Goal: Task Accomplishment & Management: Use online tool/utility

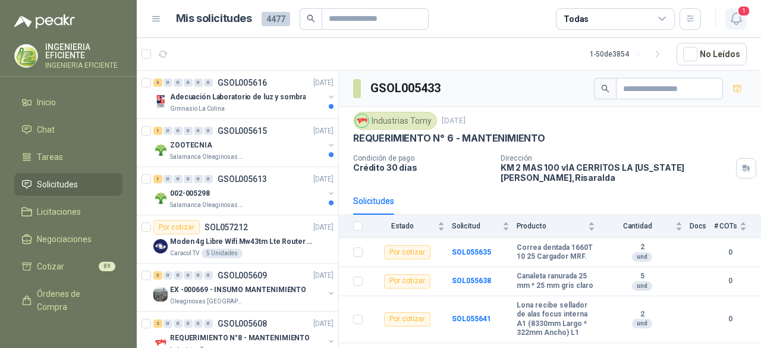
click at [742, 16] on span "1" at bounding box center [744, 10] width 13 height 11
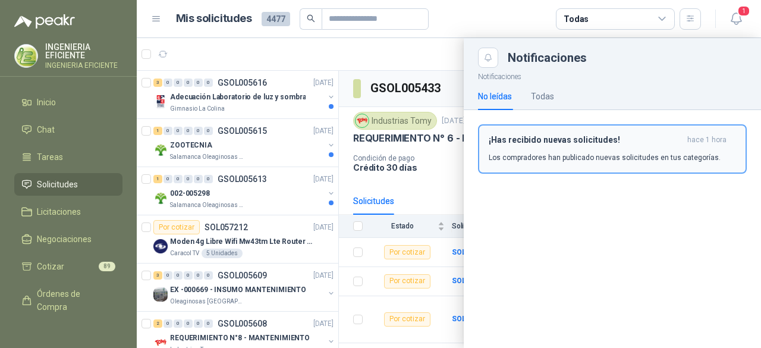
click at [615, 149] on div "¡Has recibido nuevas solicitudes! hace 1 hora Los compradores han publicado nue…" at bounding box center [612, 149] width 247 height 28
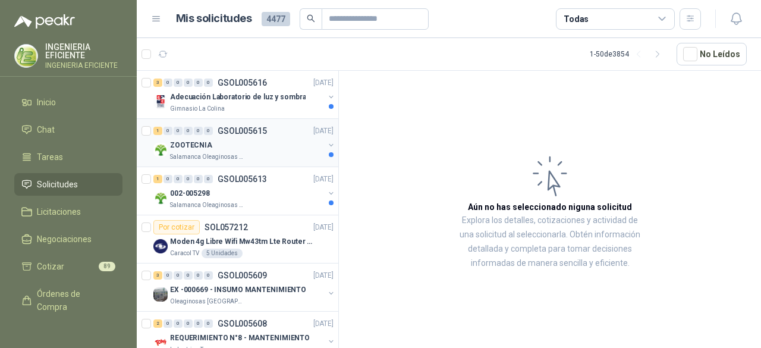
click at [221, 155] on p "Salamanca Oleaginosas SAS" at bounding box center [207, 157] width 75 height 10
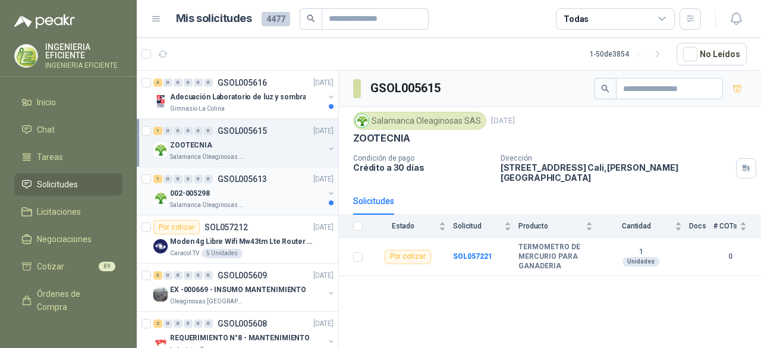
click at [254, 197] on div "002-005298" at bounding box center [247, 193] width 154 height 14
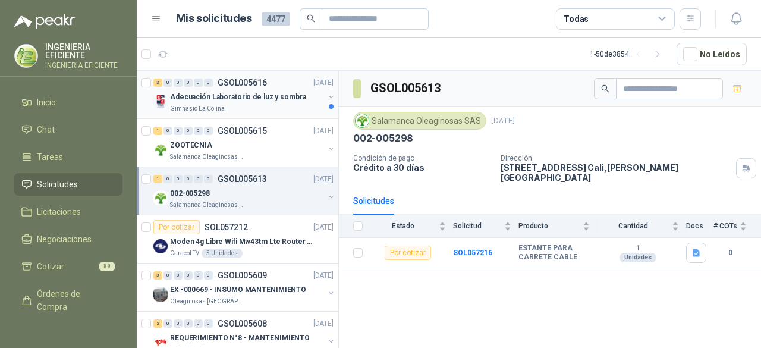
click at [245, 101] on p "Adecuación Laboratorio de luz y sombra" at bounding box center [238, 97] width 136 height 11
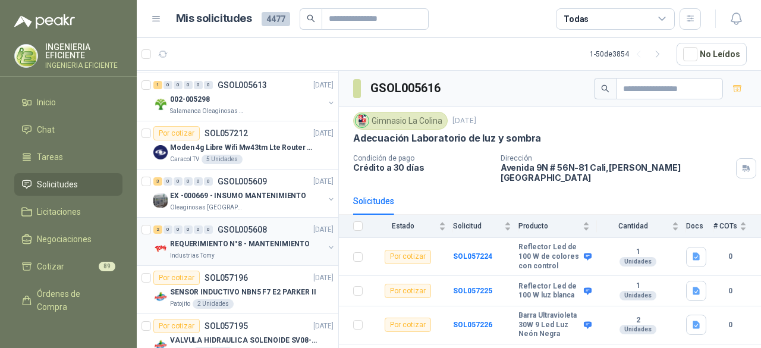
scroll to position [178, 0]
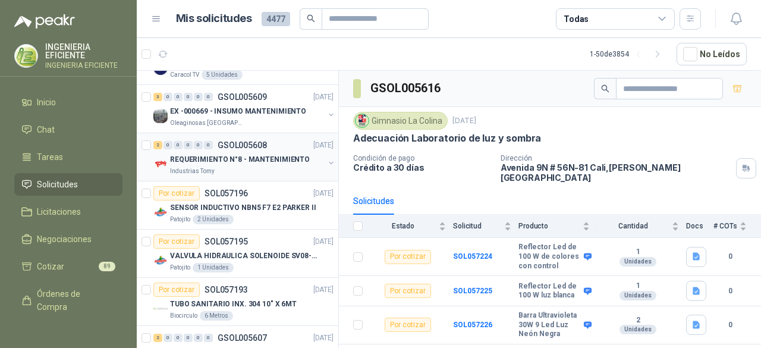
click at [276, 174] on div "Industrias Tomy" at bounding box center [247, 172] width 154 height 10
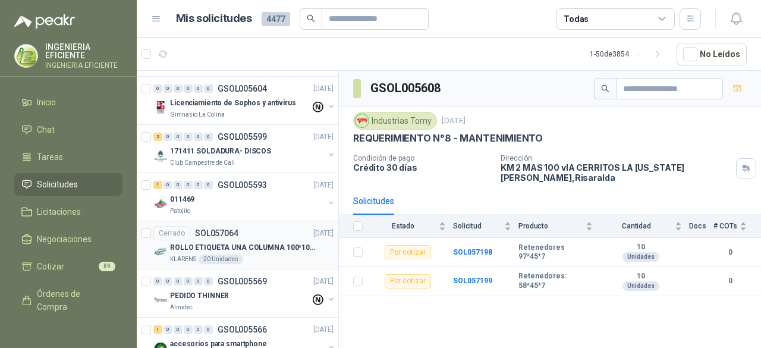
scroll to position [535, 0]
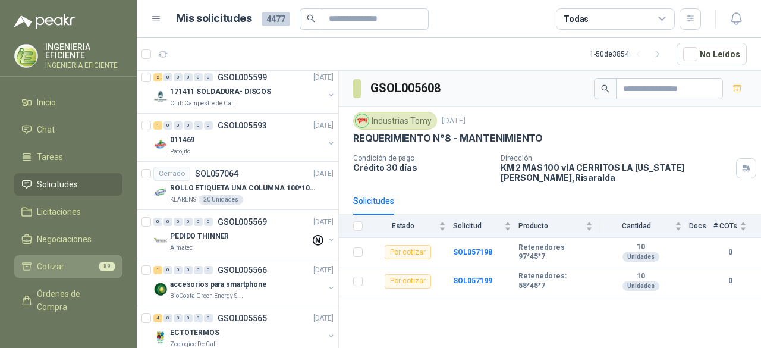
click at [99, 266] on span "89" at bounding box center [107, 267] width 17 height 10
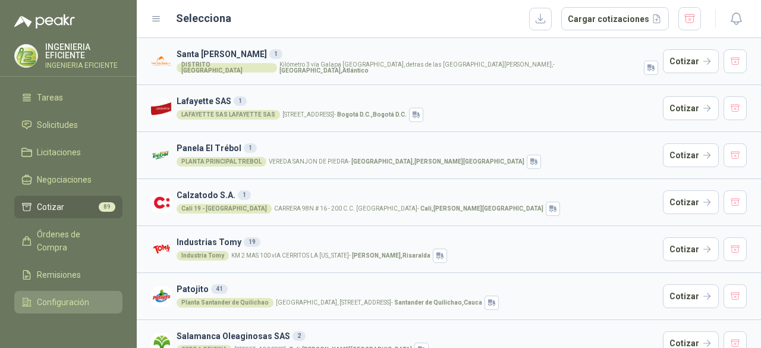
scroll to position [98, 0]
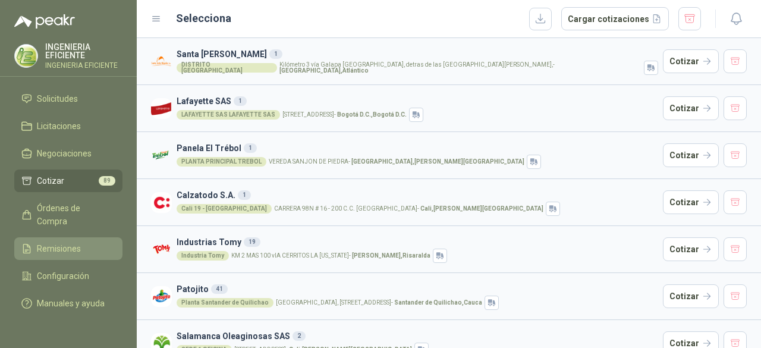
click at [40, 237] on link "Remisiones" at bounding box center [68, 248] width 108 height 23
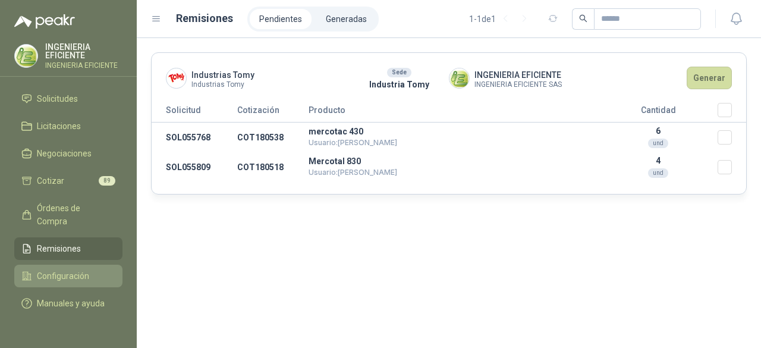
click at [65, 269] on span "Configuración" at bounding box center [63, 275] width 52 height 13
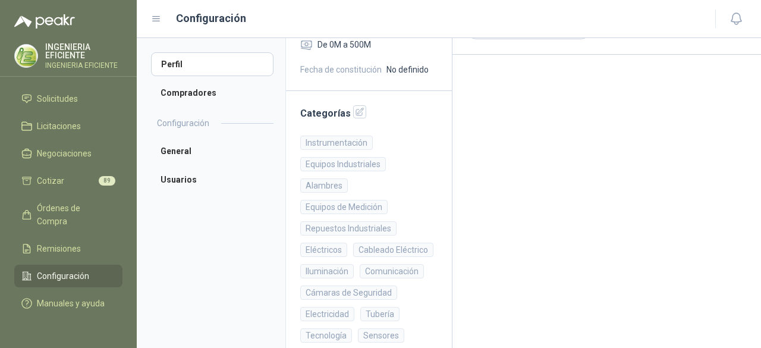
scroll to position [233, 0]
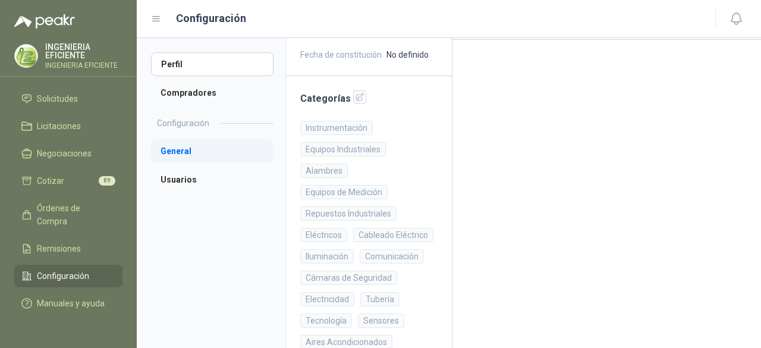
click at [199, 159] on li "General" at bounding box center [212, 151] width 123 height 24
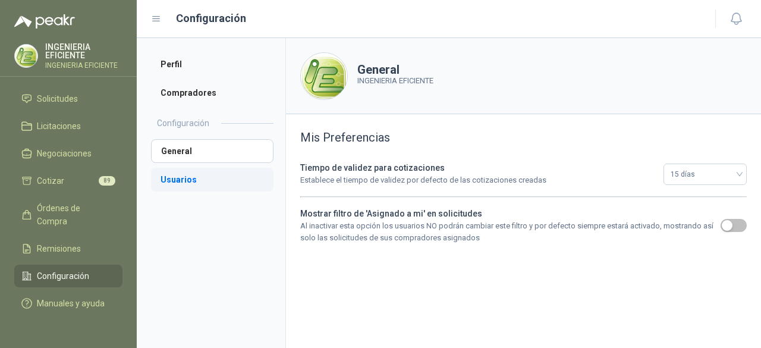
click at [193, 189] on li "Usuarios" at bounding box center [212, 180] width 123 height 24
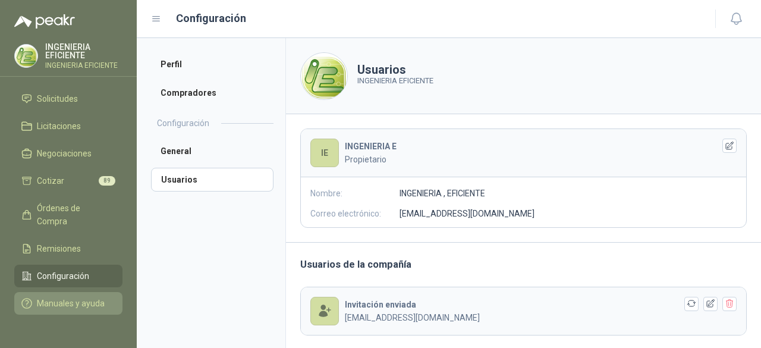
click at [55, 302] on span "Manuales y ayuda" at bounding box center [71, 303] width 68 height 13
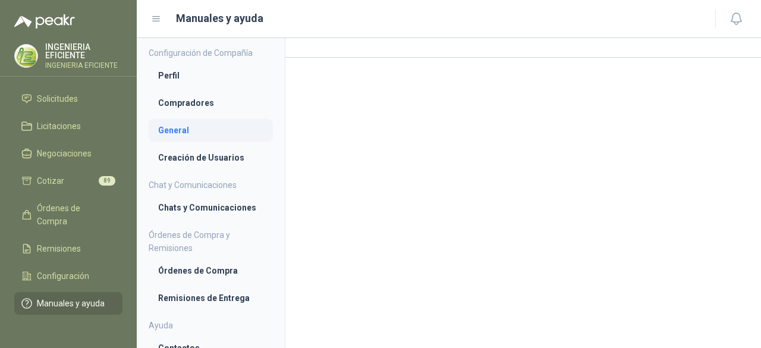
scroll to position [130, 0]
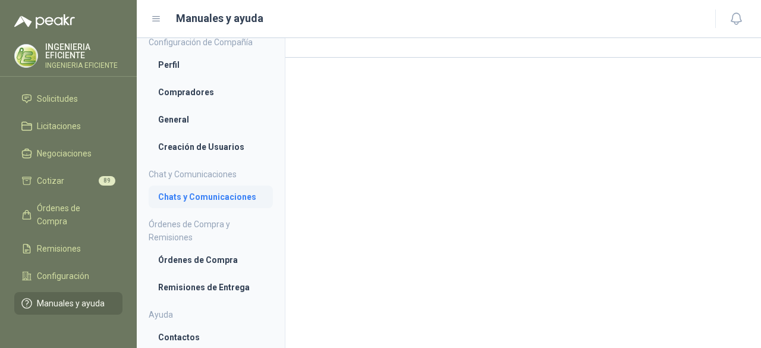
click at [228, 201] on li "Chats y Comunicaciones" at bounding box center [210, 196] width 105 height 13
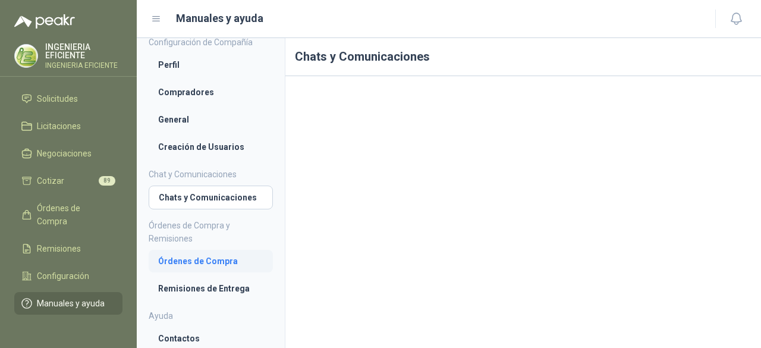
click at [232, 261] on li "Órdenes de Compra" at bounding box center [210, 261] width 105 height 13
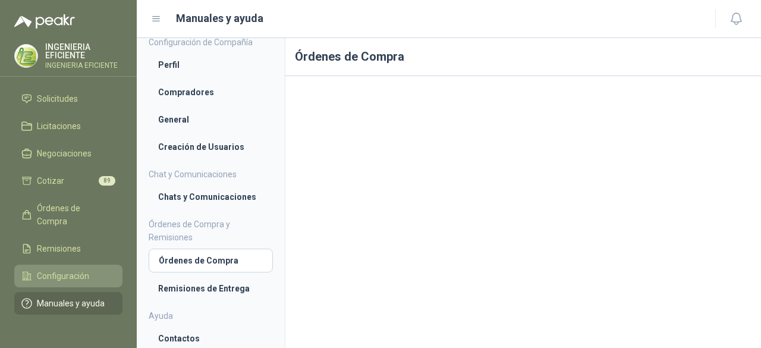
click at [65, 269] on span "Configuración" at bounding box center [63, 275] width 52 height 13
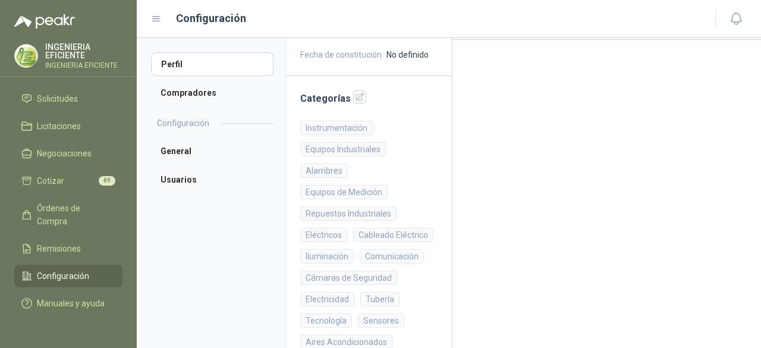
scroll to position [54, 0]
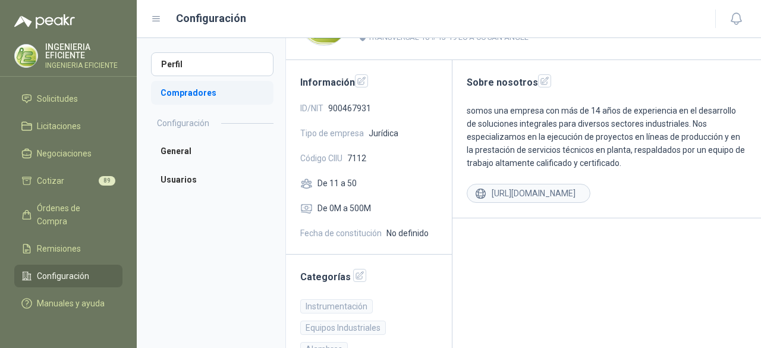
click at [193, 89] on li "Compradores" at bounding box center [212, 93] width 123 height 24
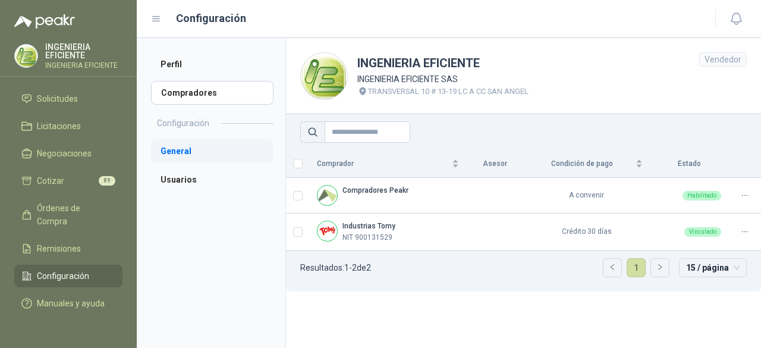
click at [176, 151] on li "General" at bounding box center [212, 151] width 123 height 24
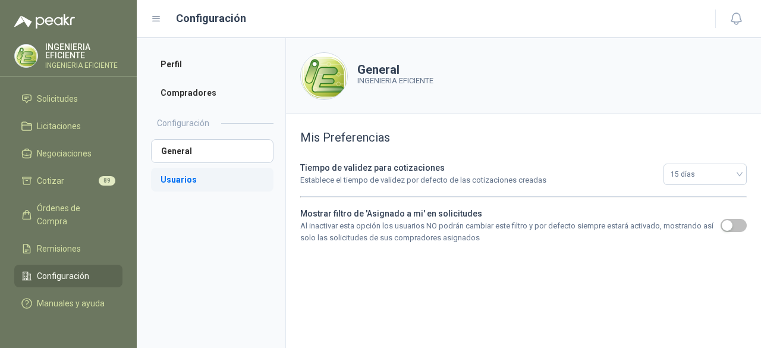
click at [184, 182] on li "Usuarios" at bounding box center [212, 180] width 123 height 24
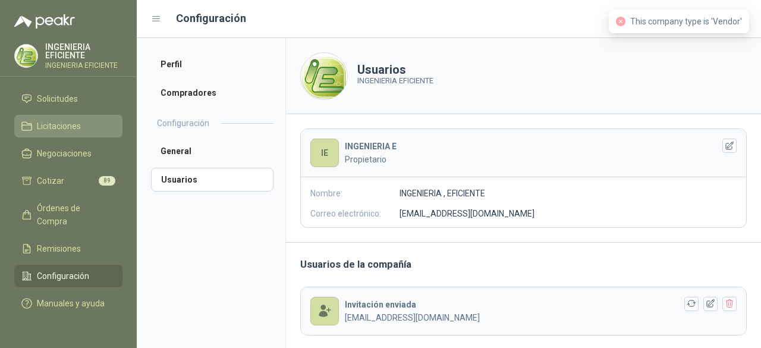
click at [80, 120] on span "Licitaciones" at bounding box center [59, 126] width 44 height 13
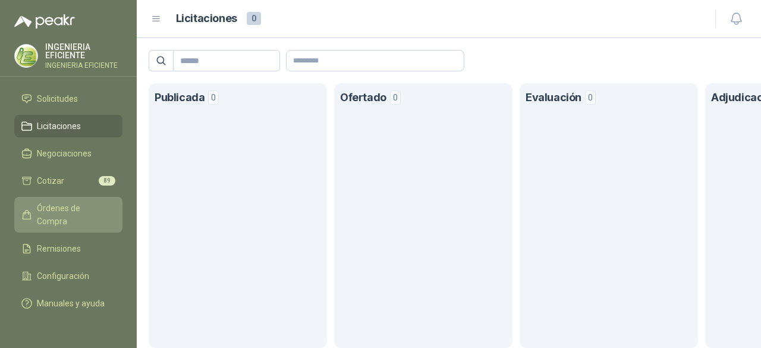
click at [63, 202] on span "Órdenes de Compra" at bounding box center [74, 215] width 74 height 26
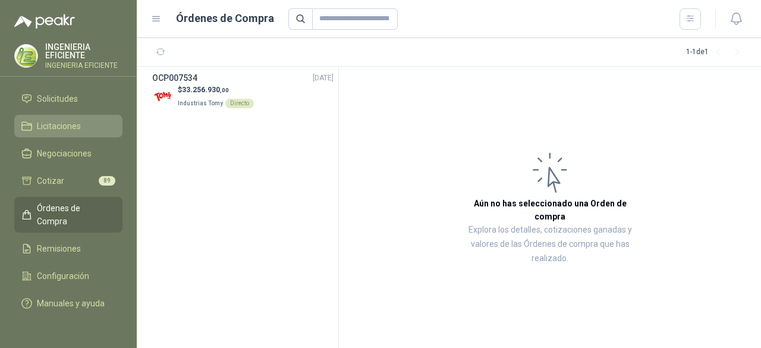
click at [57, 120] on span "Licitaciones" at bounding box center [59, 126] width 44 height 13
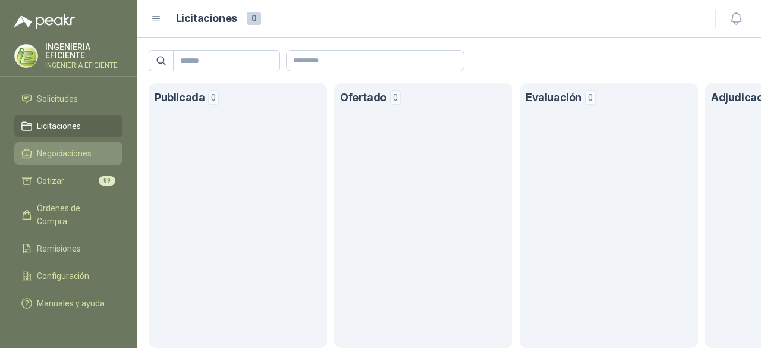
scroll to position [39, 0]
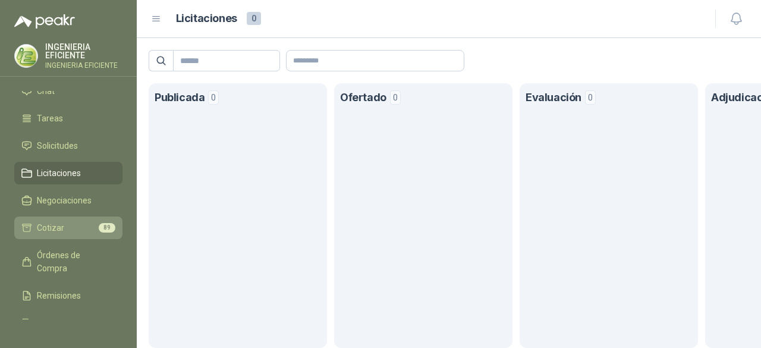
click at [99, 231] on span "89" at bounding box center [107, 228] width 17 height 10
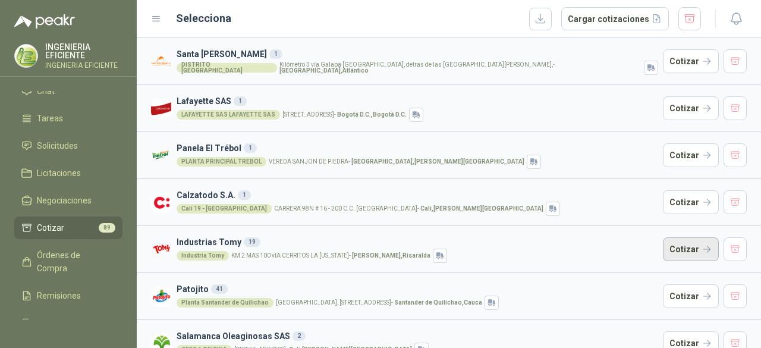
click at [705, 244] on button "Cotizar" at bounding box center [691, 249] width 56 height 24
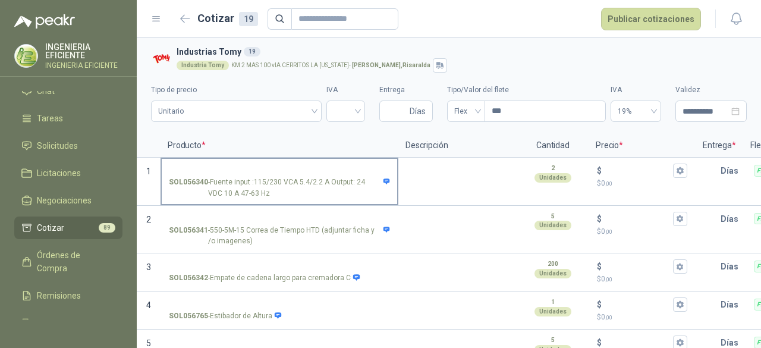
click at [218, 178] on p "SOL056340 - Fuente input :115/230 VCA 5.4/2.2 A Output: 24 VDC 10 A 47-63 Hz" at bounding box center [279, 188] width 221 height 23
click at [218, 175] on input "SOL056340 - Fuente input :115/230 VCA 5.4/2.2 A Output: 24 VDC 10 A 47-63 Hz" at bounding box center [279, 171] width 221 height 9
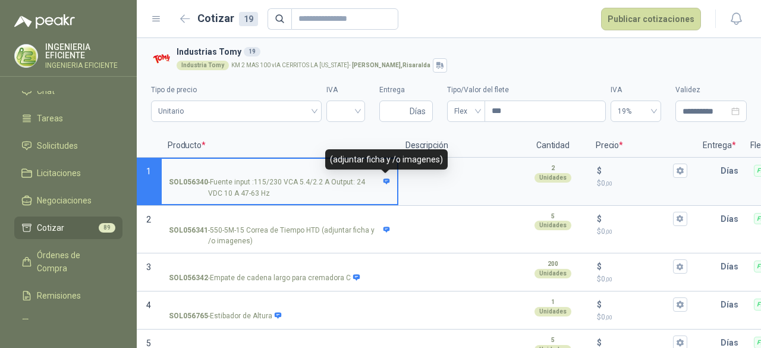
click at [386, 178] on span at bounding box center [387, 181] width 8 height 8
click at [386, 175] on input "SOL056340 - Fuente input :115/230 VCA 5.4/2.2 A Output: 24 VDC 10 A 47-63 Hz" at bounding box center [279, 171] width 221 height 9
click at [385, 182] on icon at bounding box center [386, 181] width 7 height 6
click at [385, 175] on input "SOL056340 - Fuente input :115/230 VCA 5.4/2.2 A Output: 24 VDC 10 A 47-63 Hz" at bounding box center [279, 171] width 221 height 9
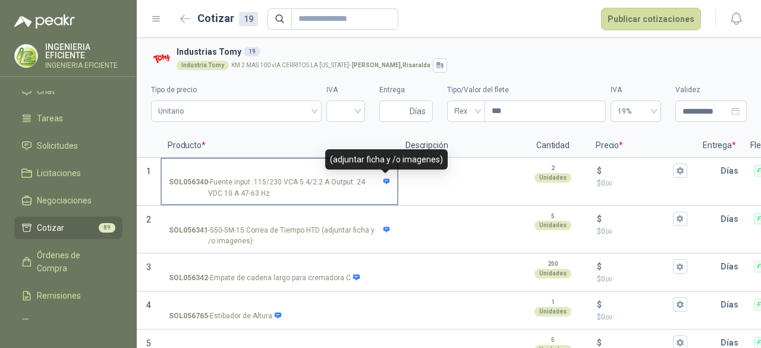
click at [385, 182] on icon at bounding box center [386, 181] width 7 height 6
click at [385, 175] on input "SOL056340 - Fuente input :115/230 VCA 5.4/2.2 A Output: 24 VDC 10 A 47-63 Hz" at bounding box center [279, 171] width 221 height 9
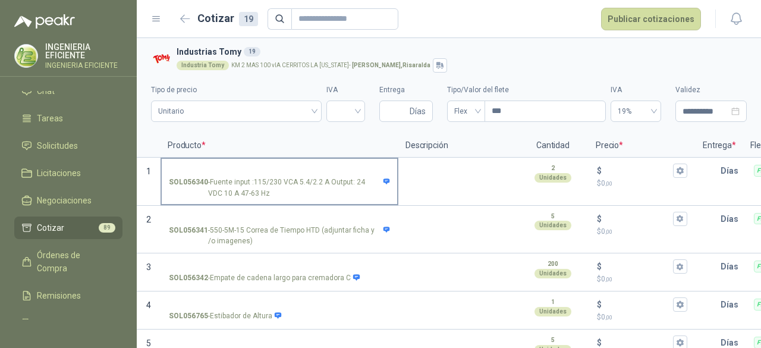
drag, startPoint x: 288, startPoint y: 206, endPoint x: 230, endPoint y: 192, distance: 60.0
click at [230, 192] on p "SOL056340 - Fuente input :115/230 VCA 5.4/2.2 A Output: 24 VDC 10 A 47-63 Hz" at bounding box center [279, 188] width 221 height 23
click at [230, 175] on input "SOL056340 - Fuente input :115/230 VCA 5.4/2.2 A Output: 24 VDC 10 A 47-63 Hz" at bounding box center [279, 171] width 221 height 9
drag, startPoint x: 185, startPoint y: 194, endPoint x: 181, endPoint y: 184, distance: 11.5
click at [181, 184] on strong "SOL056340" at bounding box center [188, 188] width 39 height 23
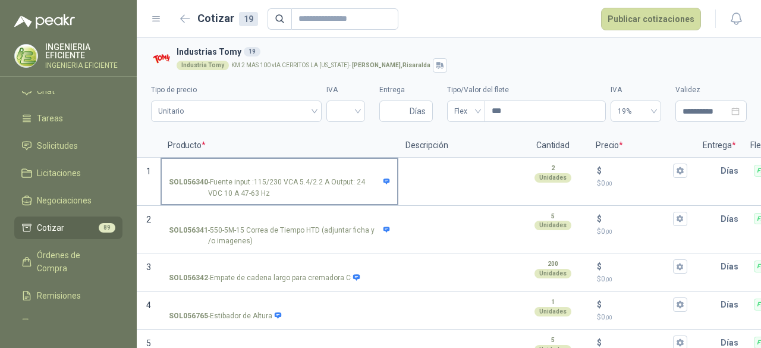
click at [181, 175] on input "SOL056340 - Fuente input :115/230 VCA 5.4/2.2 A Output: 24 VDC 10 A 47-63 Hz" at bounding box center [279, 171] width 221 height 9
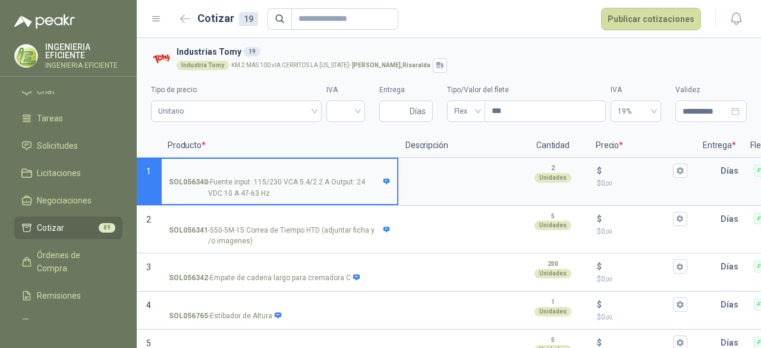
click at [177, 181] on strong "SOL056340" at bounding box center [188, 188] width 39 height 23
click at [177, 175] on input "SOL056340 - Fuente input :115/230 VCA 5.4/2.2 A Output: 24 VDC 10 A 47-63 Hz" at bounding box center [279, 171] width 221 height 9
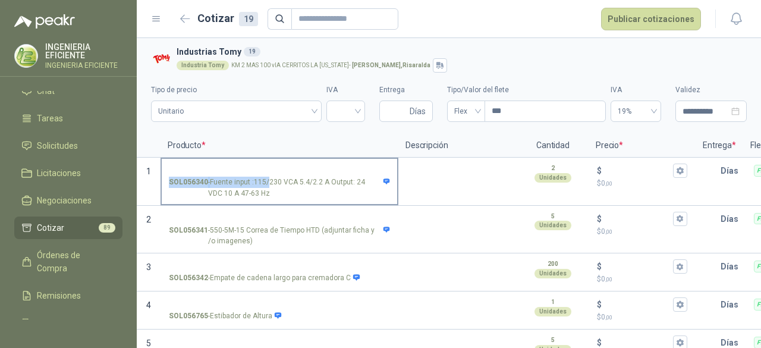
drag, startPoint x: 167, startPoint y: 181, endPoint x: 266, endPoint y: 177, distance: 100.0
click at [266, 177] on label "SOL056340 - Fuente input :115/230 VCA 5.4/2.2 A Output: 24 VDC 10 A 47-63 Hz" at bounding box center [280, 181] width 236 height 45
click at [262, 192] on p "SOL056340 - Fuente input :115/230 VCA 5.4/2.2 A Output: 24 VDC 10 A 47-63 Hz" at bounding box center [279, 188] width 221 height 23
click at [262, 175] on input "SOL056340 - Fuente input :115/230 VCA 5.4/2.2 A Output: 24 VDC 10 A 47-63 Hz" at bounding box center [279, 171] width 221 height 9
drag, startPoint x: 224, startPoint y: 177, endPoint x: 256, endPoint y: 193, distance: 35.9
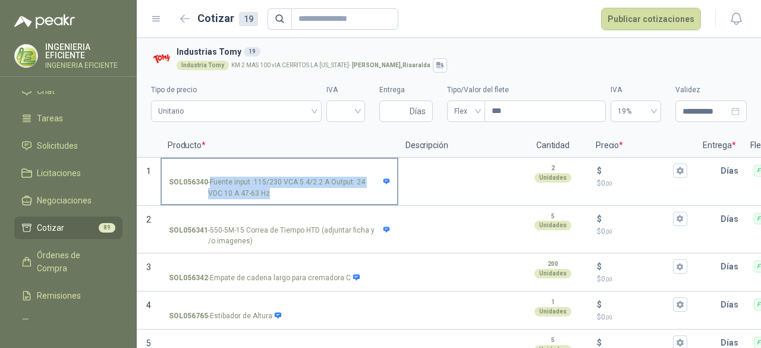
click at [256, 193] on p "SOL056340 - Fuente input :115/230 VCA 5.4/2.2 A Output: 24 VDC 10 A 47-63 Hz" at bounding box center [279, 188] width 221 height 23
copy p "Fuente input :115/230 VCA 5.4/2.2 A Output: 24 VDC 10 A 47-63 Hz"
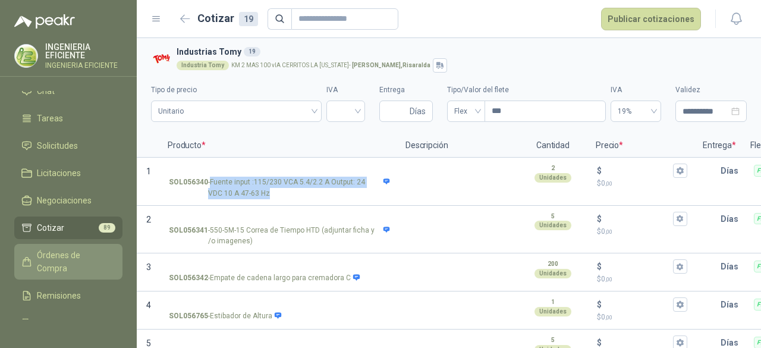
scroll to position [59, 0]
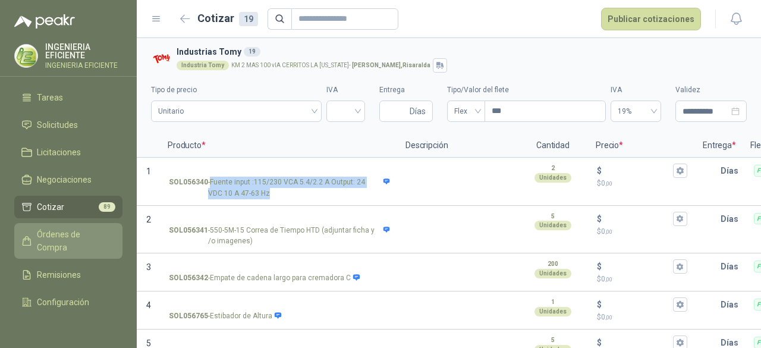
click at [67, 247] on span "Órdenes de Compra" at bounding box center [74, 241] width 74 height 26
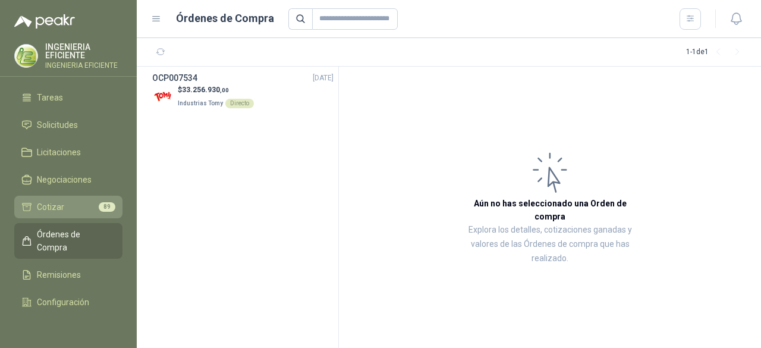
drag, startPoint x: 65, startPoint y: 206, endPoint x: 108, endPoint y: 197, distance: 43.0
click at [65, 205] on li "Cotizar 89" at bounding box center [68, 206] width 94 height 13
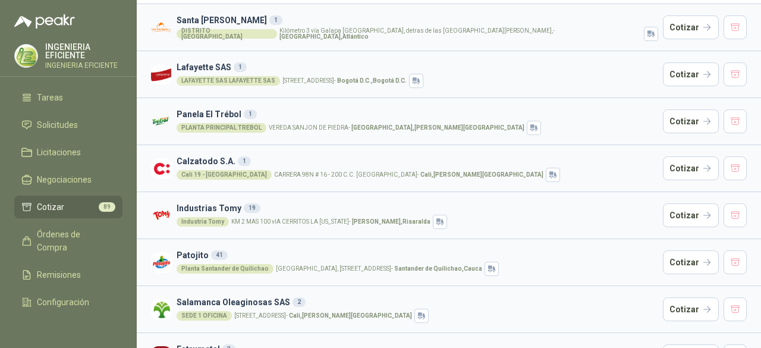
scroll to position [59, 0]
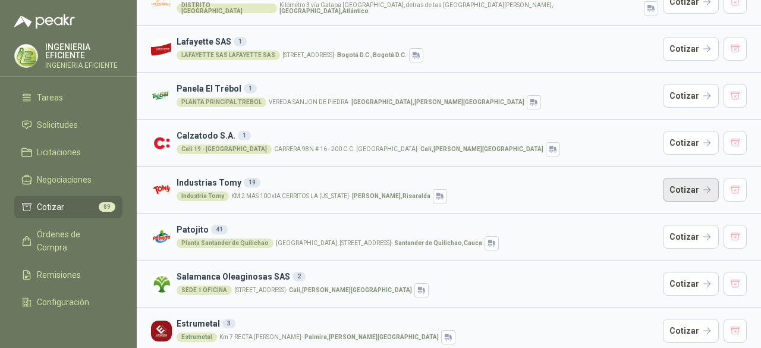
click at [688, 189] on button "Cotizar" at bounding box center [691, 190] width 56 height 24
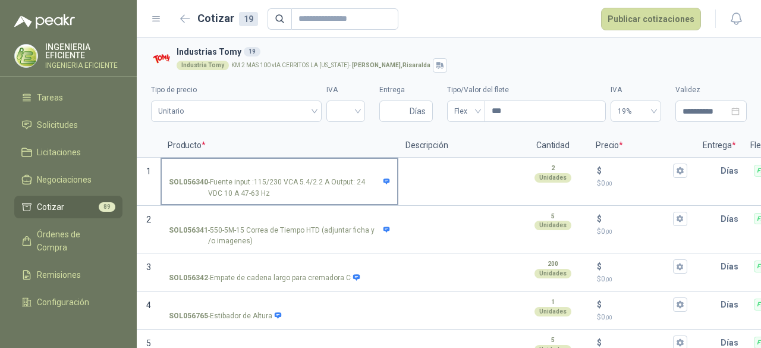
click at [376, 190] on p "SOL056340 - Fuente input :115/230 VCA 5.4/2.2 A Output: 24 VDC 10 A 47-63 Hz" at bounding box center [279, 188] width 221 height 23
click at [376, 175] on input "SOL056340 - Fuente input :115/230 VCA 5.4/2.2 A Output: 24 VDC 10 A 47-63 Hz" at bounding box center [279, 171] width 221 height 9
drag, startPoint x: 210, startPoint y: 181, endPoint x: 261, endPoint y: 202, distance: 55.0
click at [262, 202] on label "SOL056340 - Fuente input :115/230 VCA 5.4/2.2 A Output: 24 VDC 10 A 47-63 Hz" at bounding box center [280, 181] width 236 height 45
copy p "Fuente input :115/230 VCA 5.4/2.2 A Output: 24 VDC 10 A 47-63 Hz"
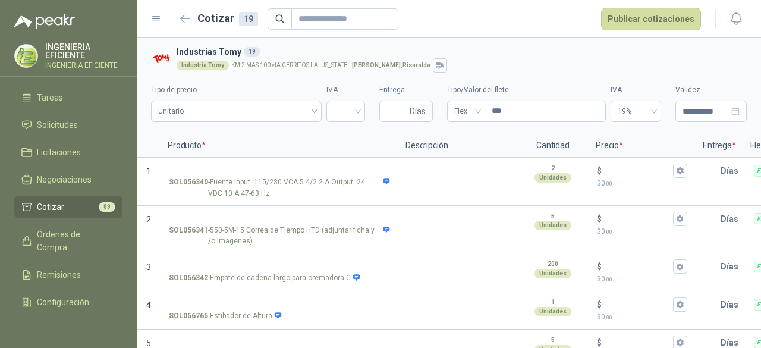
click at [235, 145] on p "Producto *" at bounding box center [280, 146] width 238 height 24
